Goal: Information Seeking & Learning: Learn about a topic

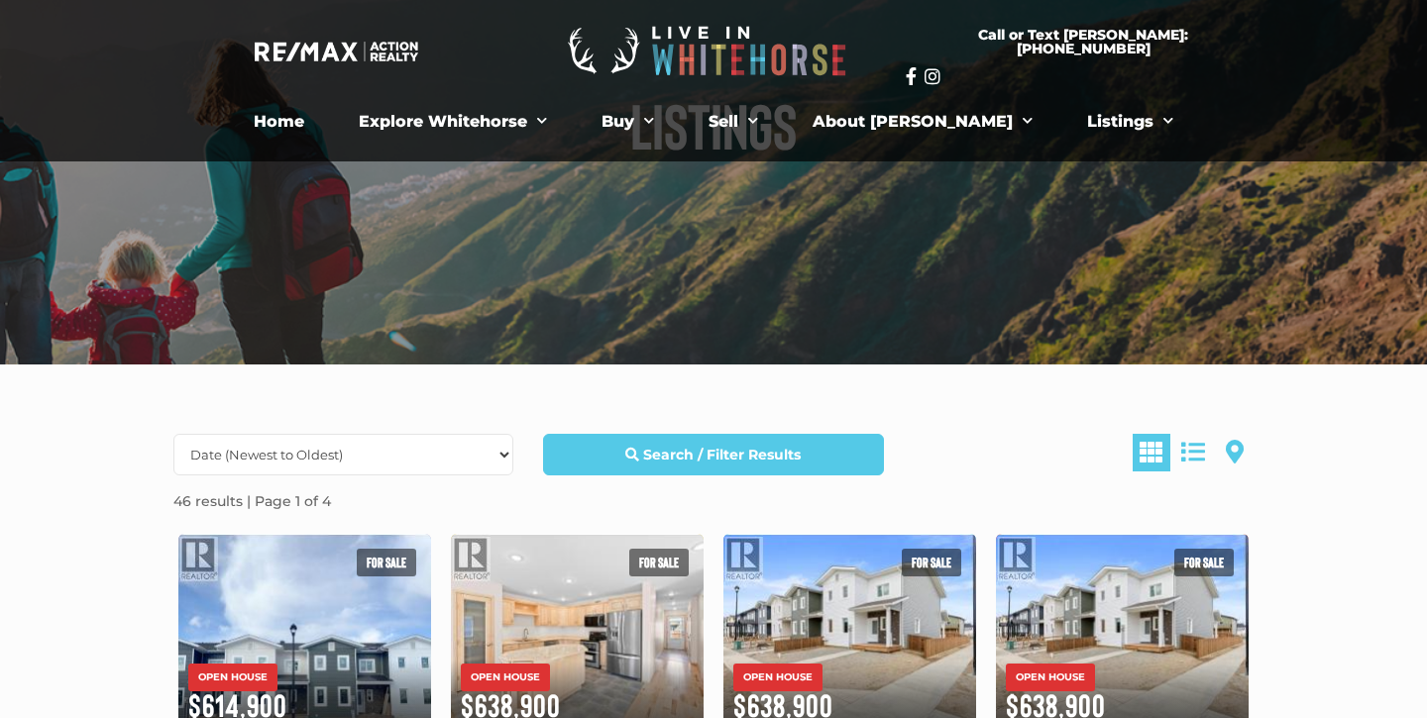
scroll to position [180, 0]
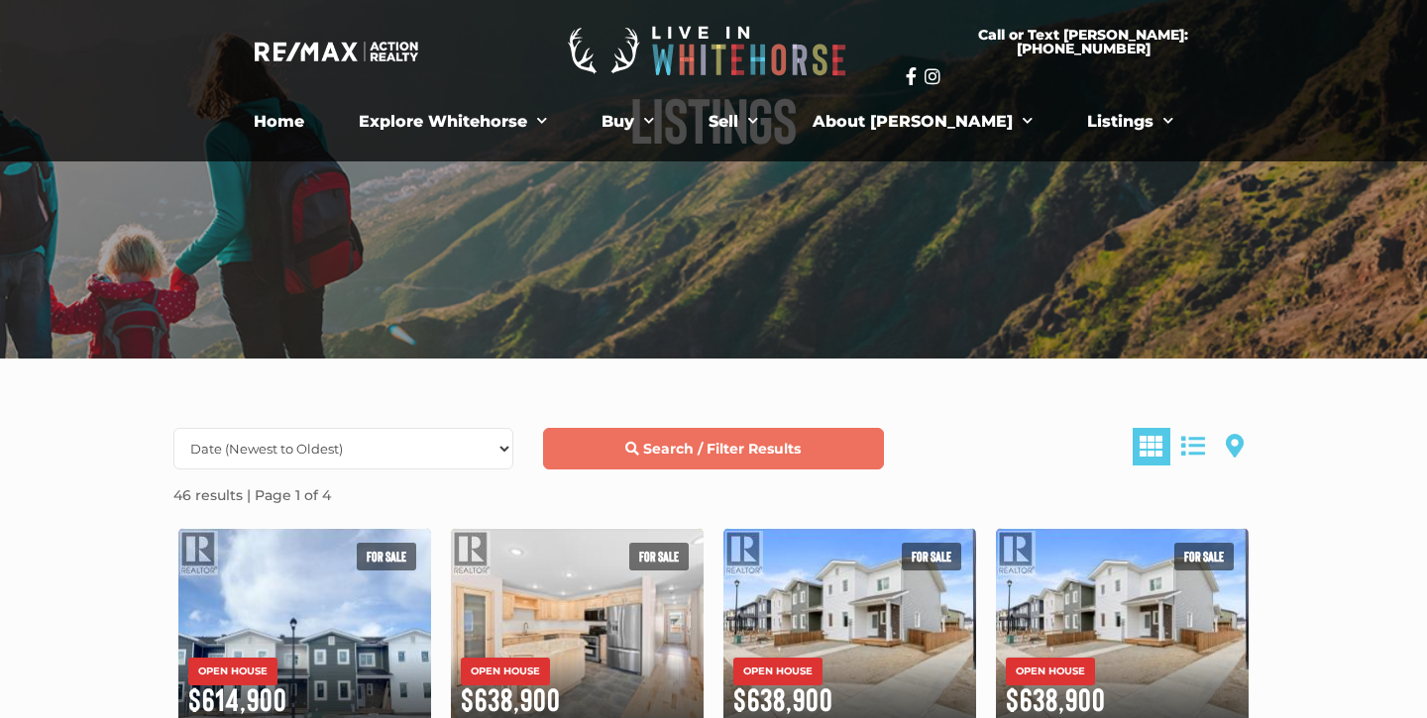
click at [662, 445] on strong "Search / Filter Results" at bounding box center [722, 449] width 158 height 18
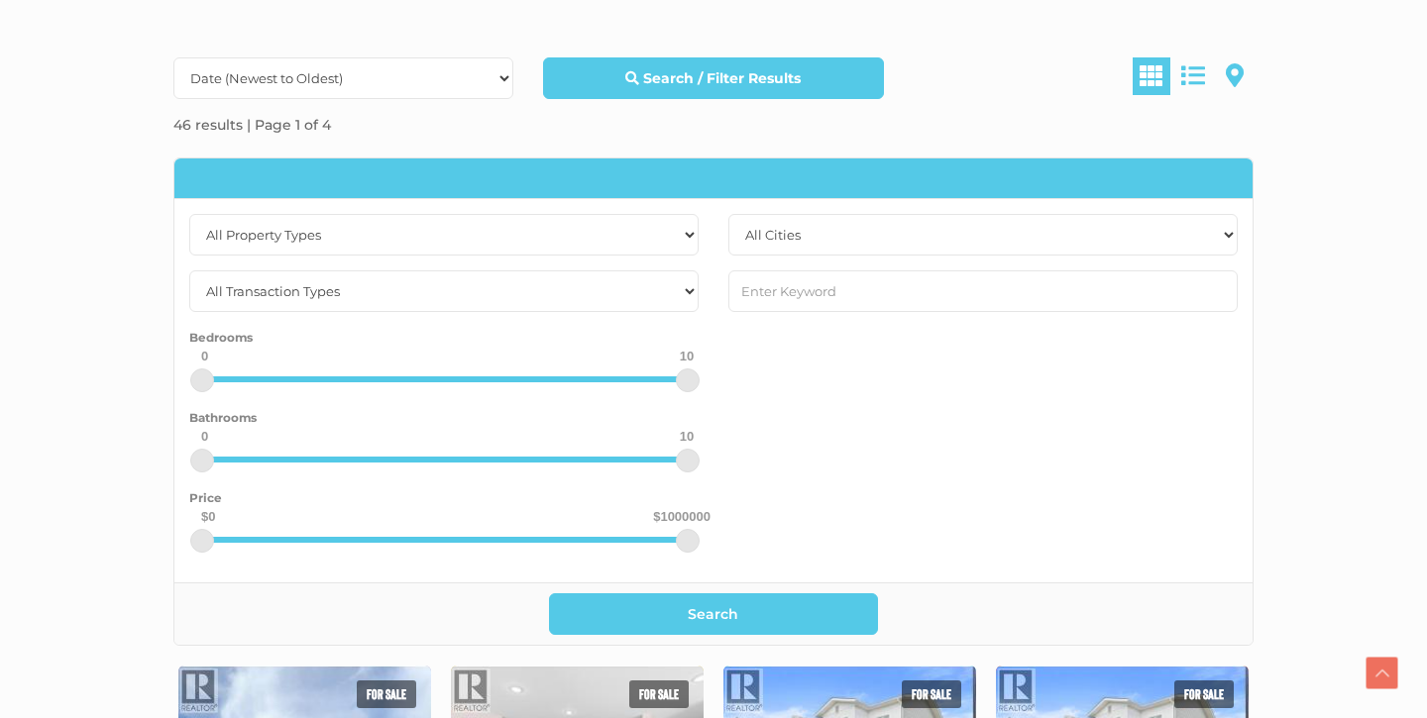
scroll to position [575, 0]
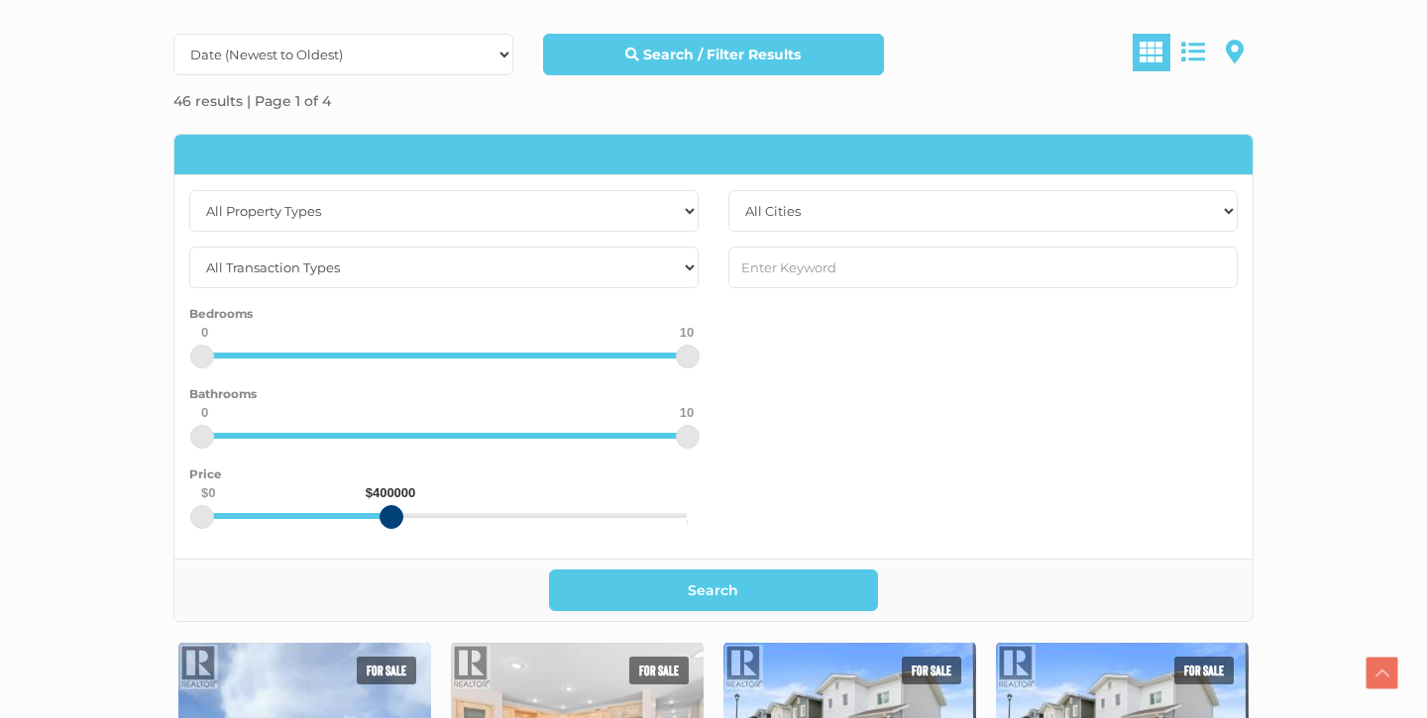
drag, startPoint x: 686, startPoint y: 510, endPoint x: 390, endPoint y: 505, distance: 295.3
click at [390, 505] on div at bounding box center [392, 517] width 24 height 24
drag, startPoint x: 392, startPoint y: 518, endPoint x: 227, endPoint y: 517, distance: 165.5
click at [227, 517] on div at bounding box center [228, 517] width 24 height 24
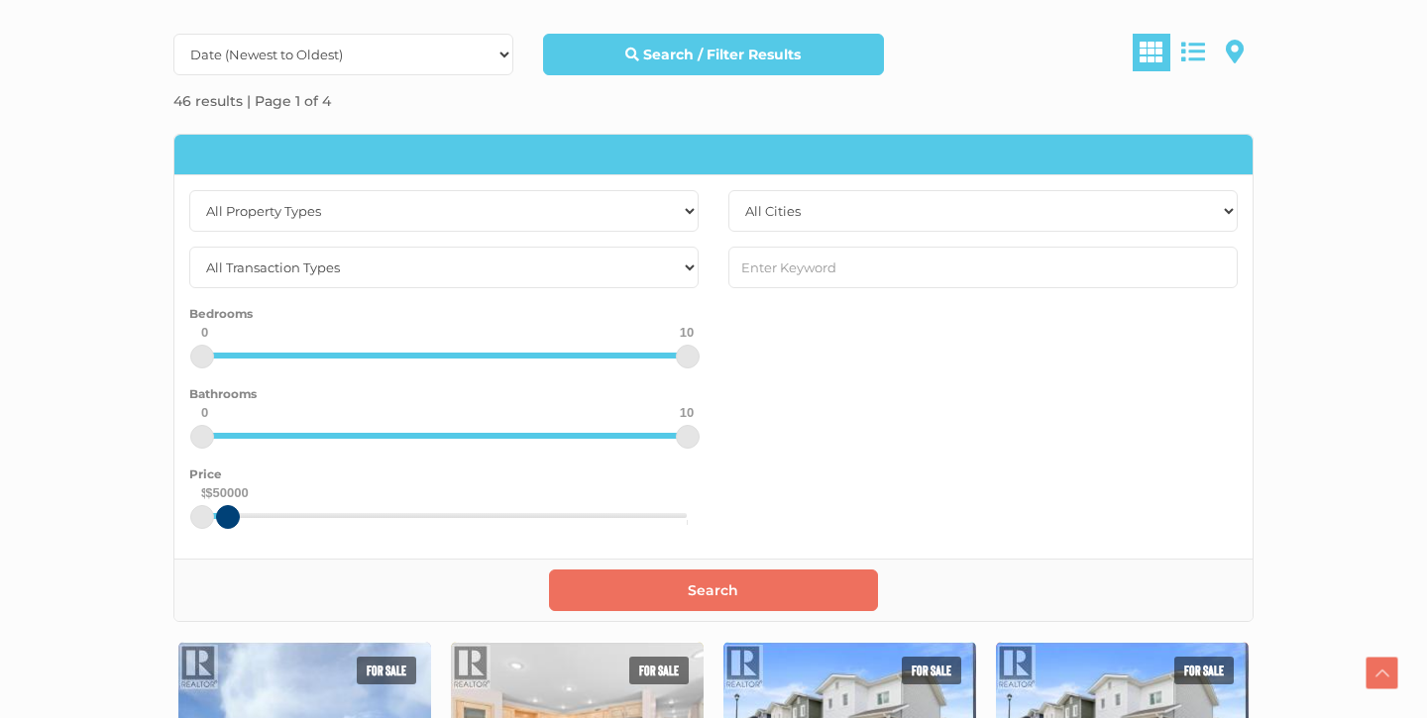
click at [659, 588] on button "Search" at bounding box center [714, 591] width 330 height 42
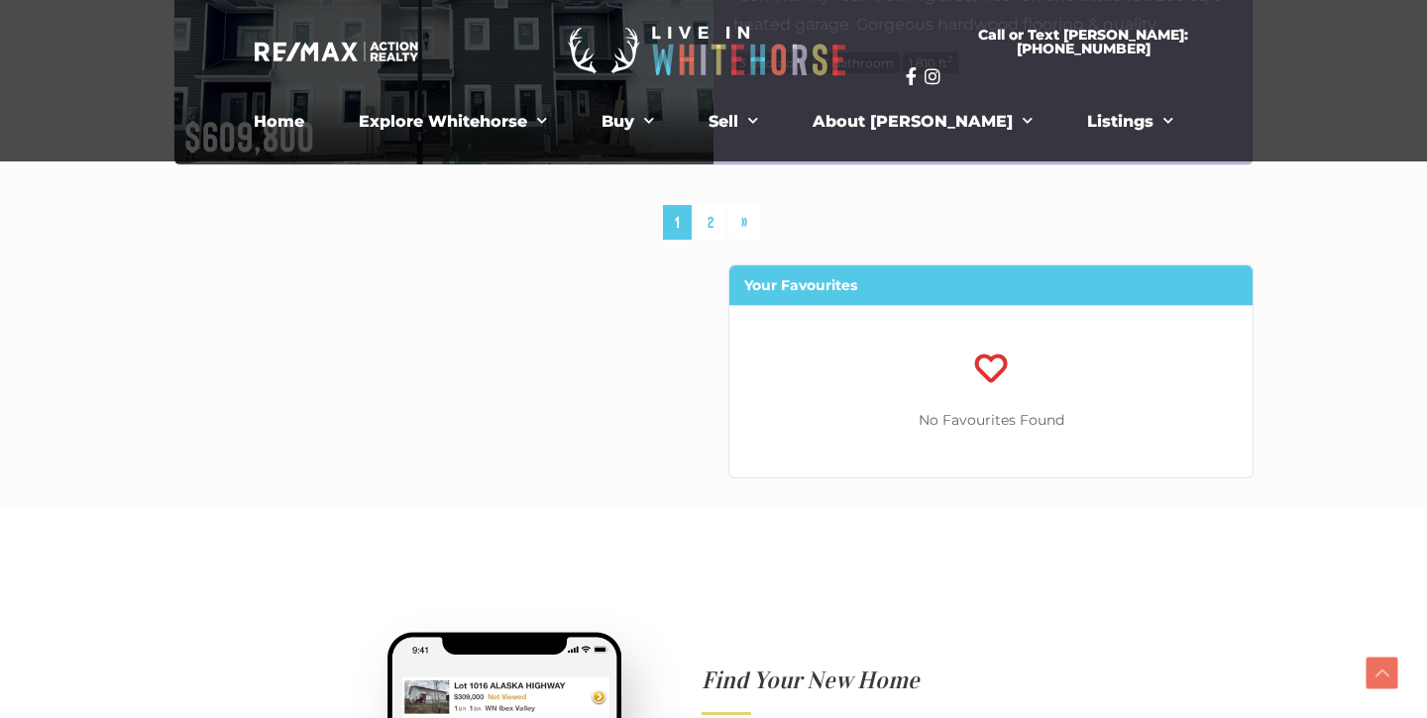
scroll to position [10723, 0]
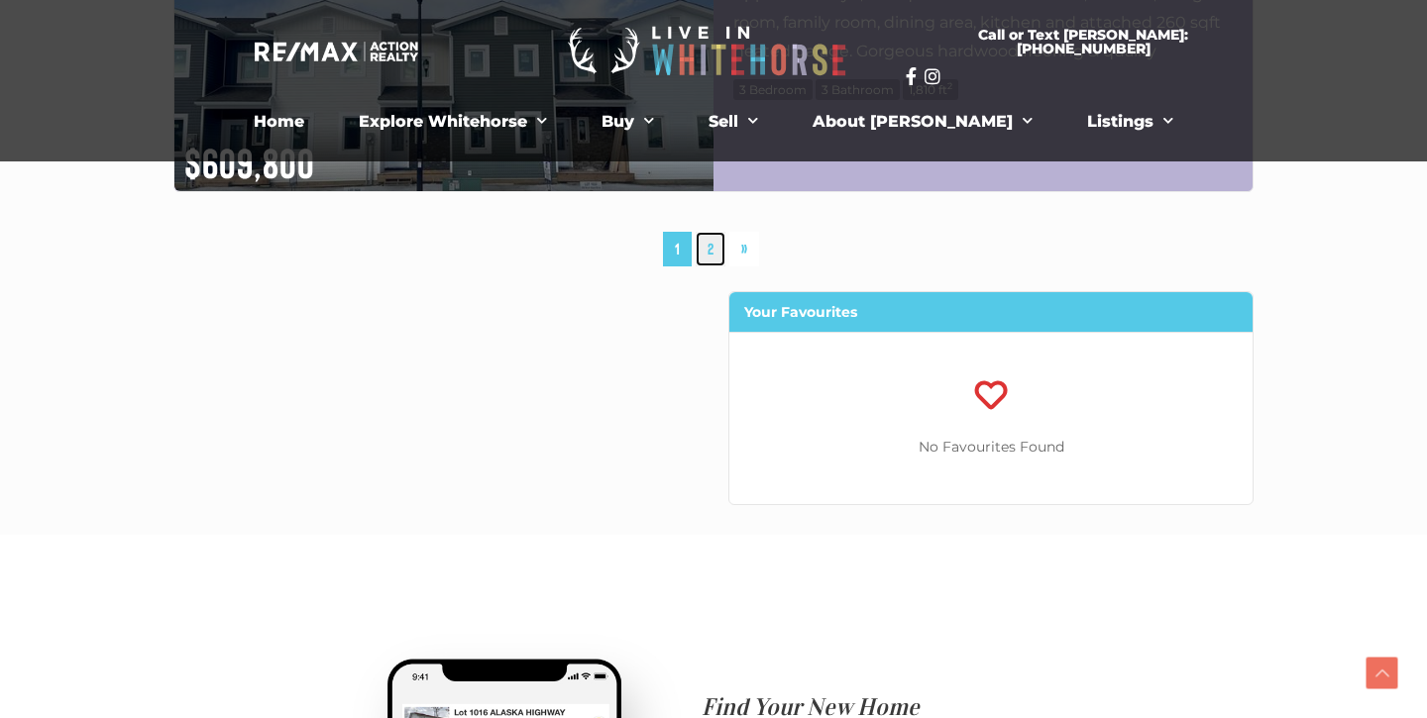
click at [720, 249] on link "2" at bounding box center [711, 249] width 30 height 35
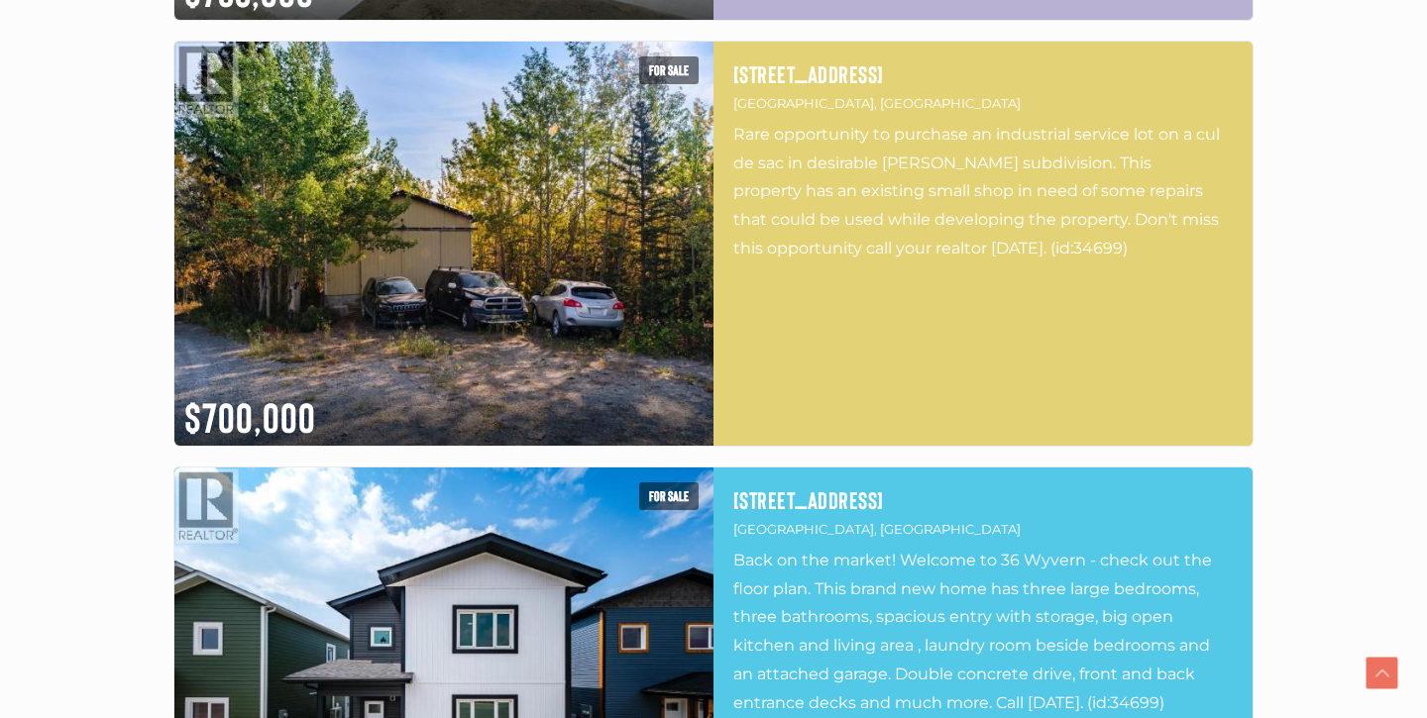
scroll to position [2375, 0]
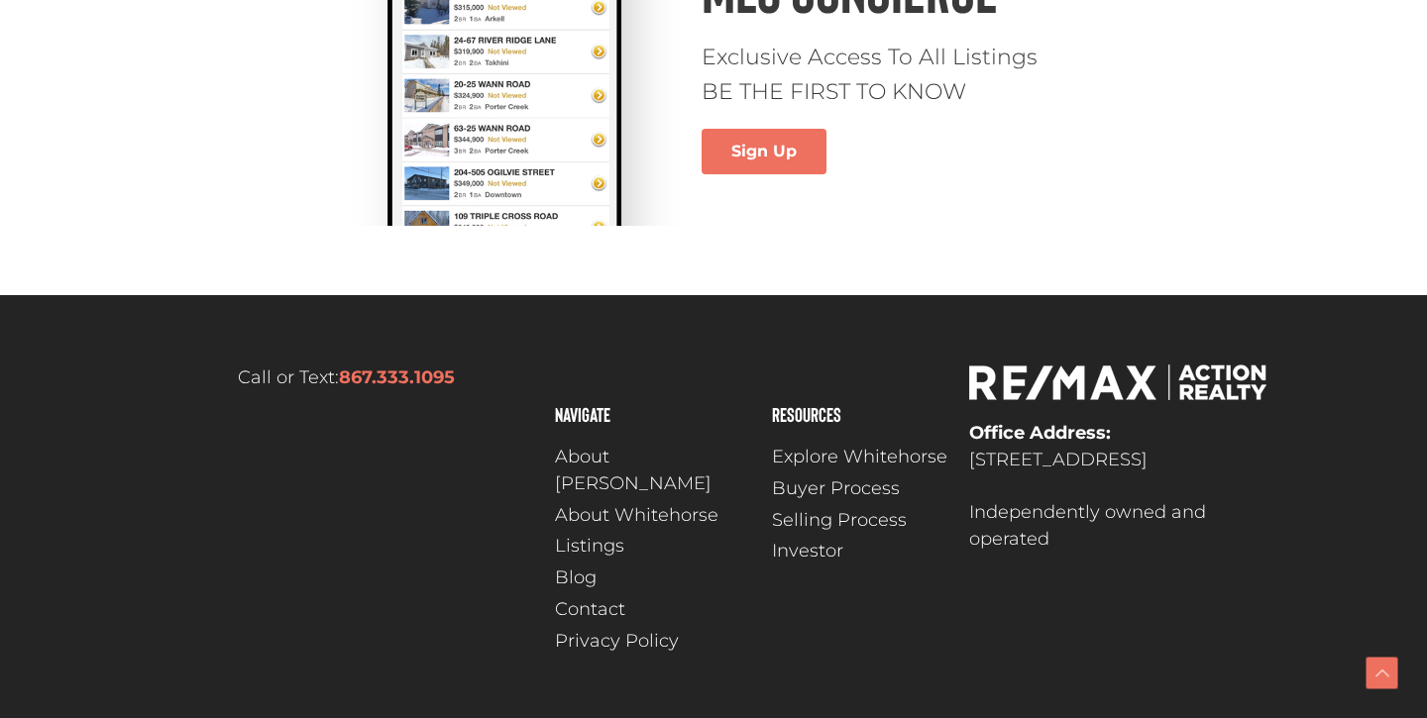
scroll to position [10687, 0]
